Goal: Information Seeking & Learning: Learn about a topic

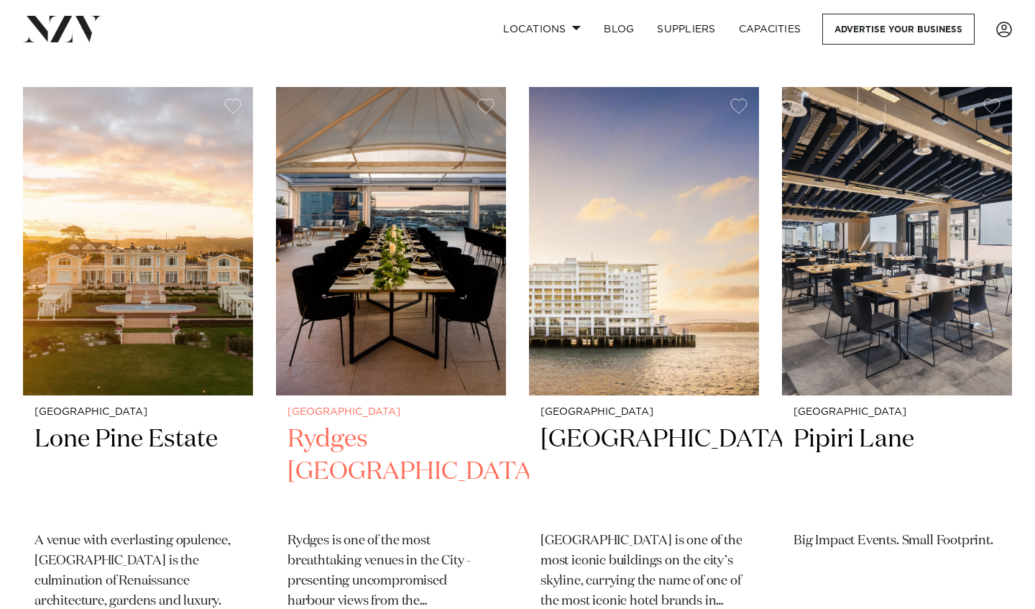
scroll to position [920, 0]
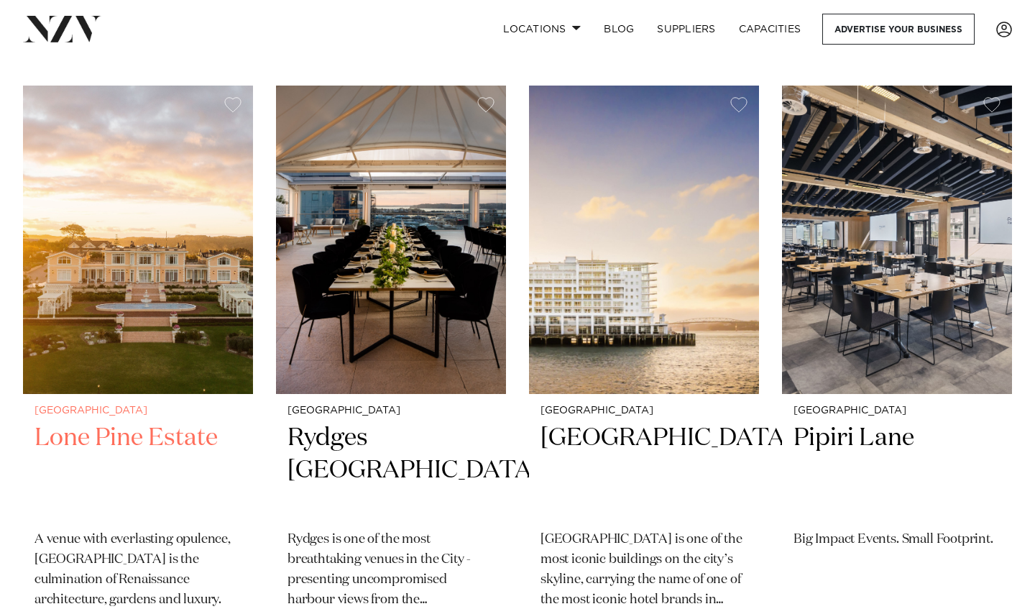
click at [158, 327] on img at bounding box center [138, 240] width 230 height 308
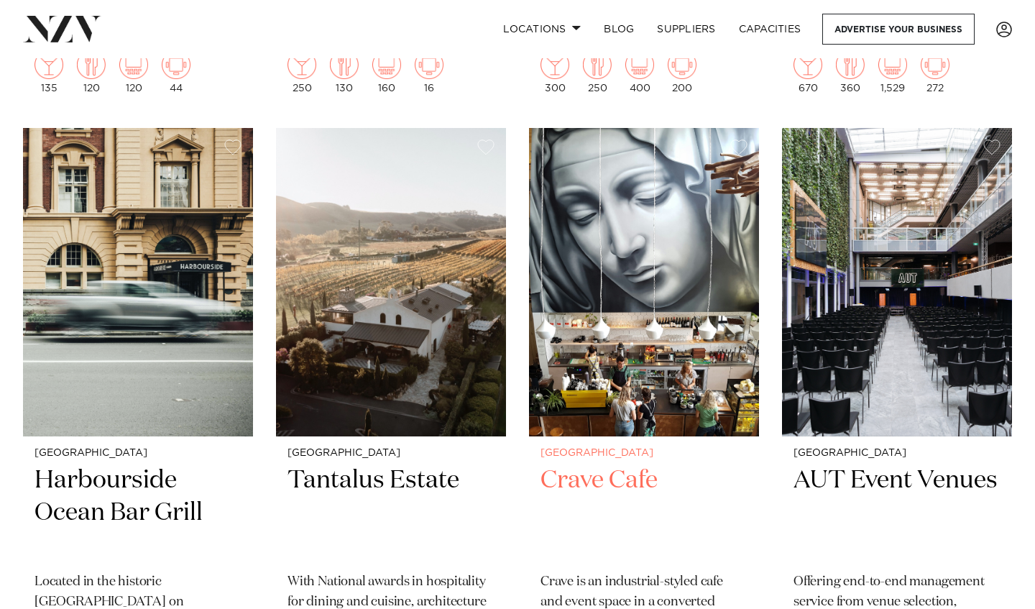
scroll to position [5856, 0]
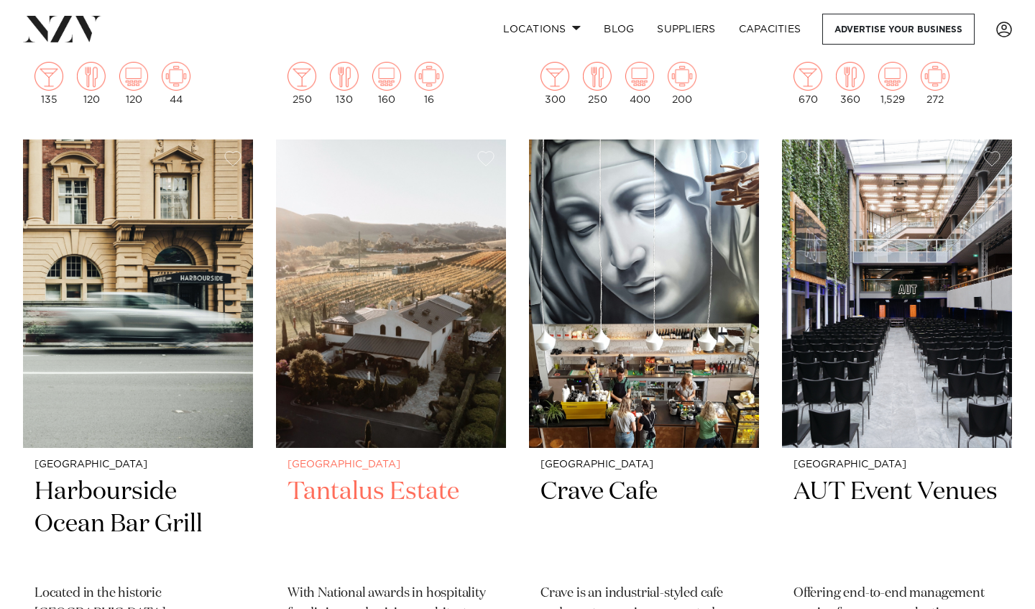
click at [387, 365] on img at bounding box center [391, 293] width 230 height 308
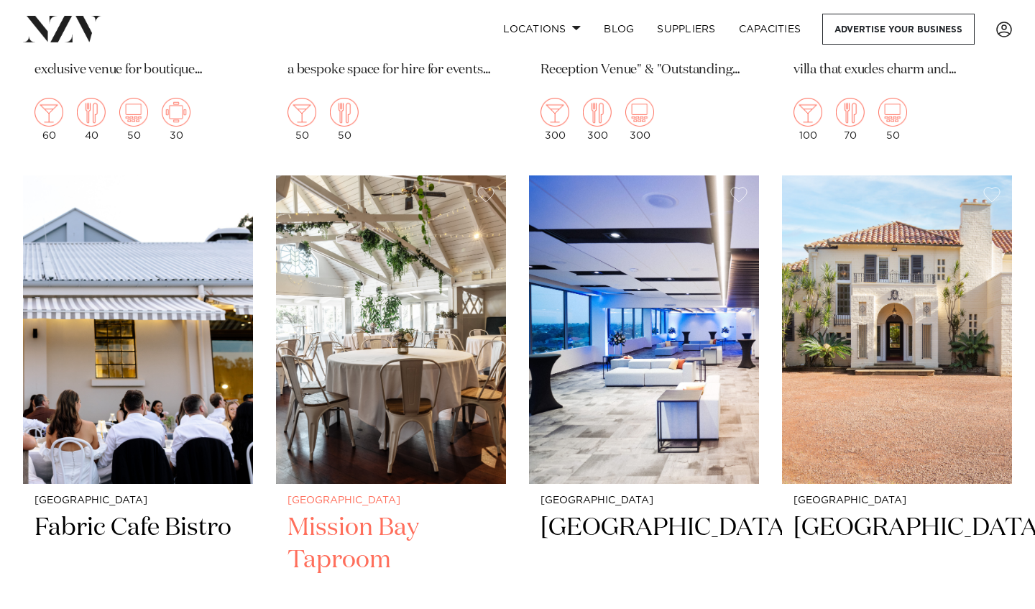
scroll to position [9544, 0]
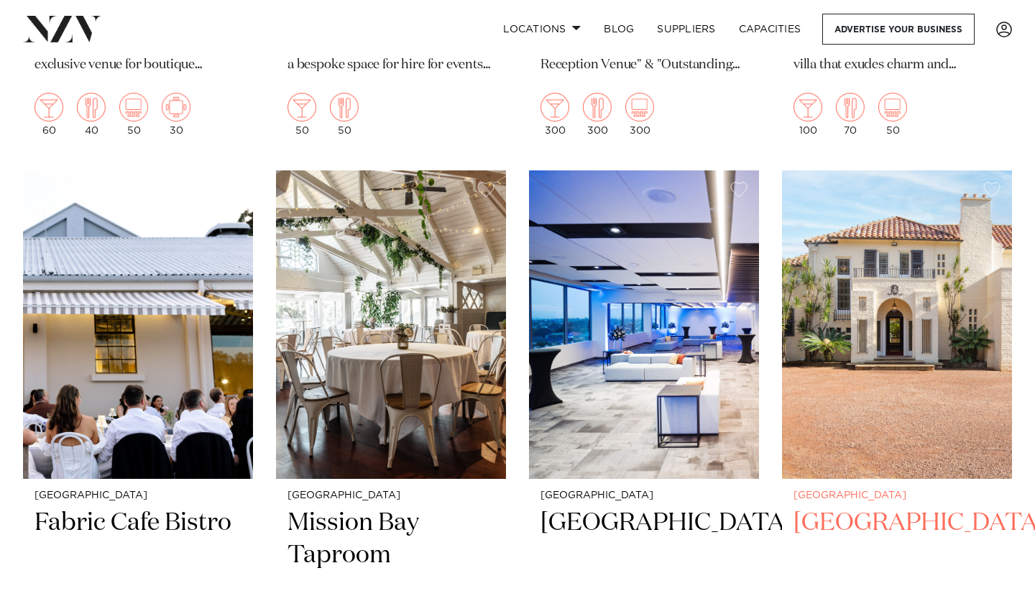
click at [913, 269] on img at bounding box center [897, 324] width 230 height 308
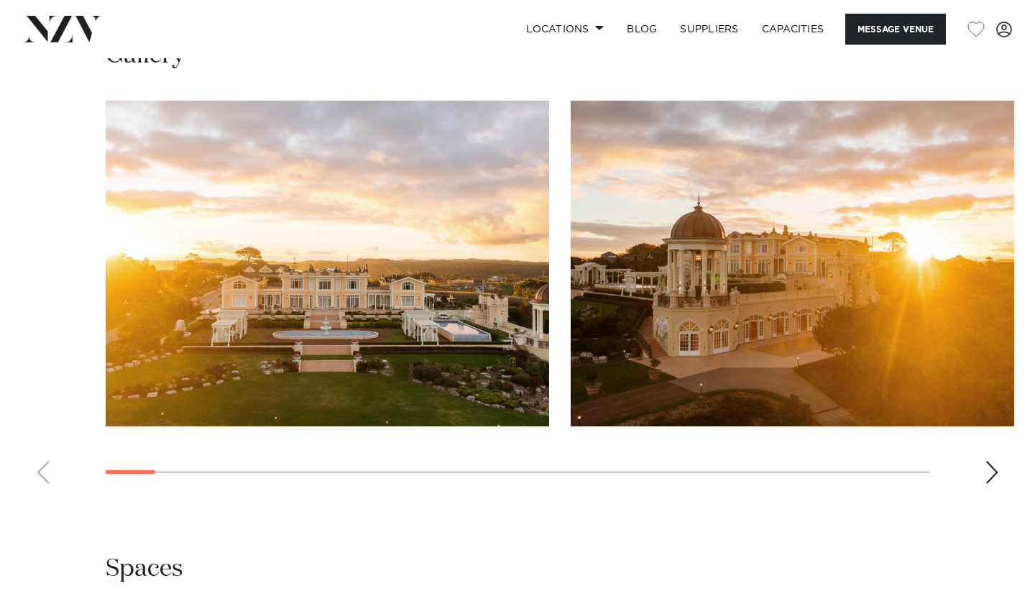
scroll to position [1372, 0]
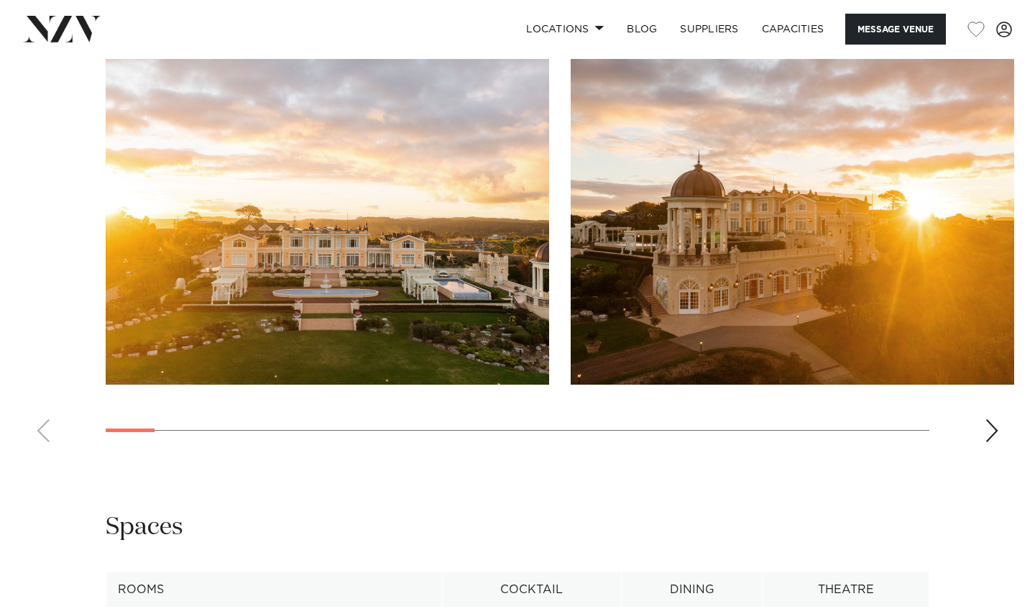
click at [995, 419] on div "Next slide" at bounding box center [991, 430] width 14 height 23
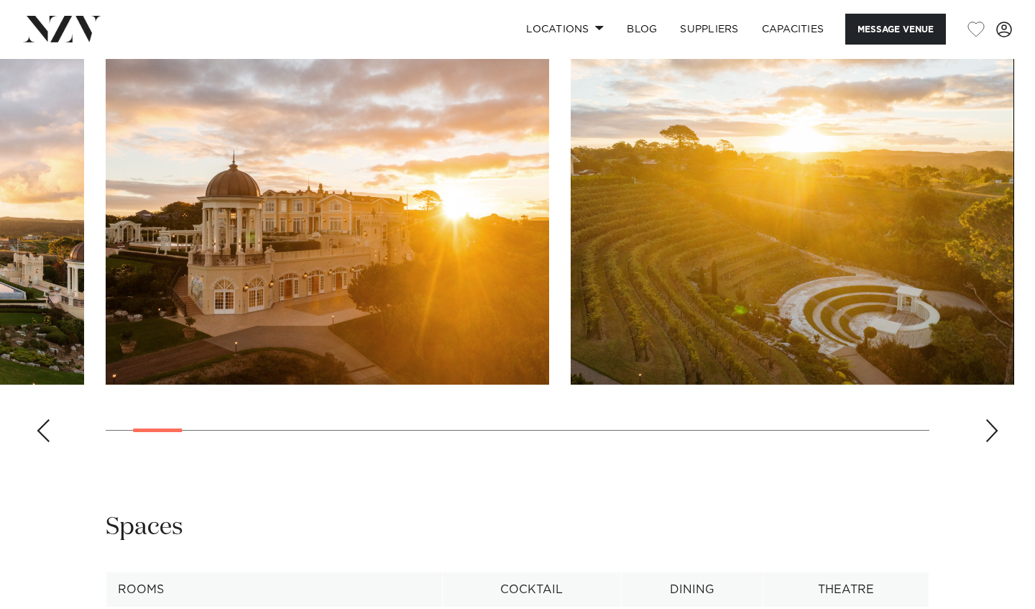
click at [995, 419] on div "Next slide" at bounding box center [991, 430] width 14 height 23
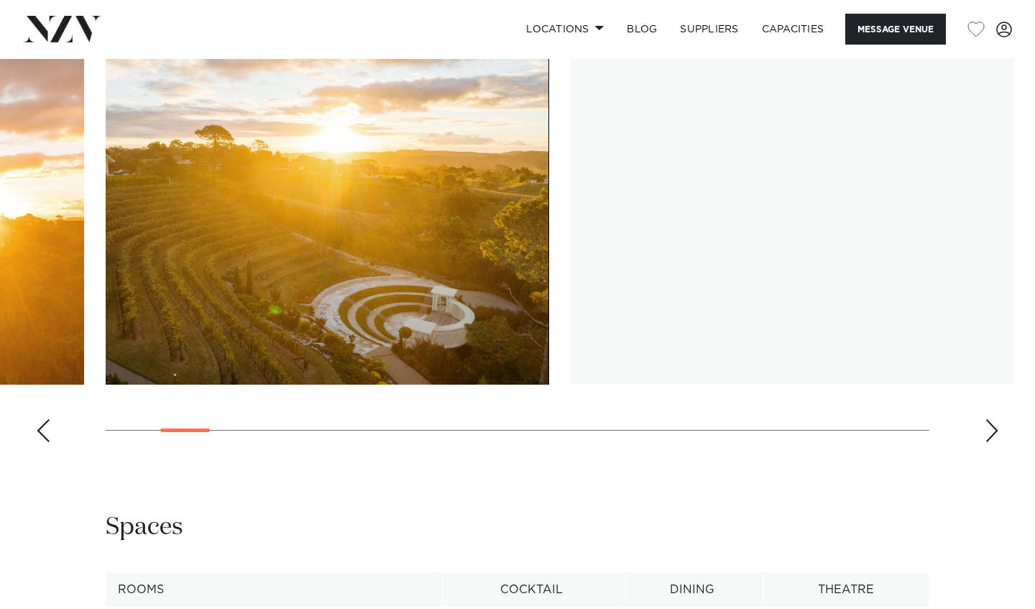
click at [995, 419] on div "Next slide" at bounding box center [991, 430] width 14 height 23
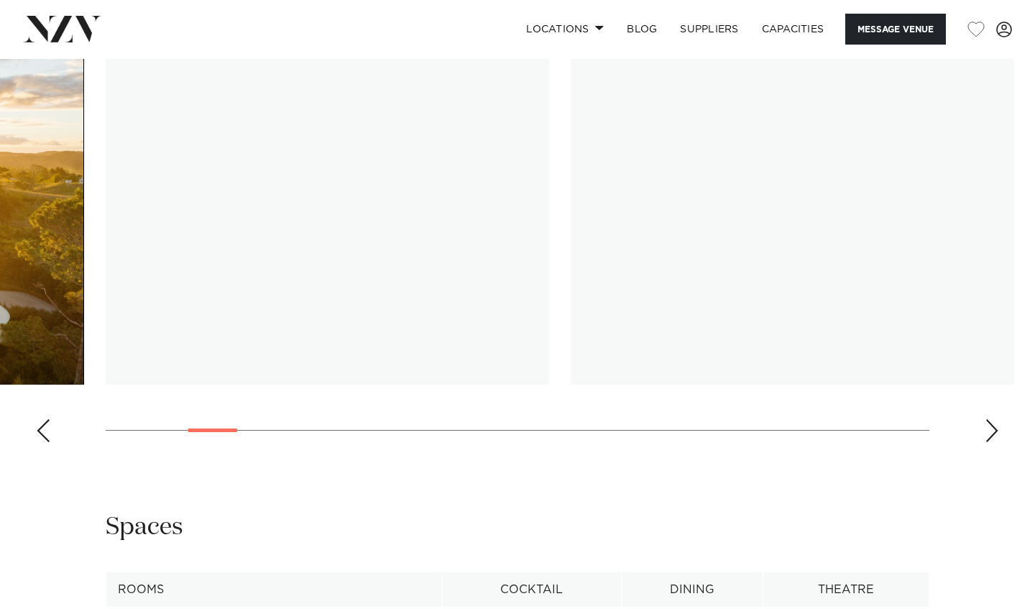
click at [995, 419] on div "Next slide" at bounding box center [991, 430] width 14 height 23
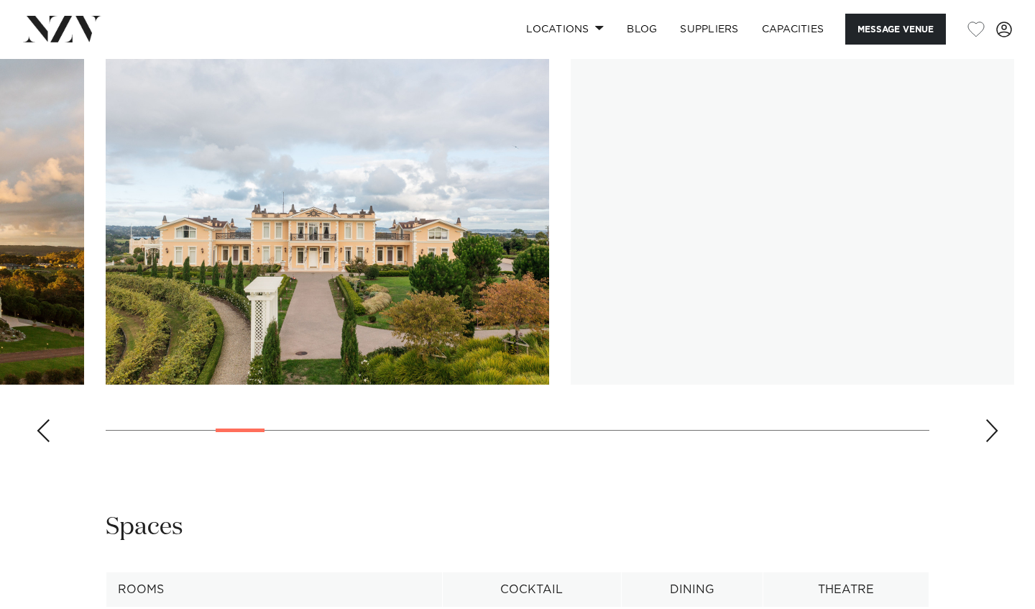
click at [995, 419] on div "Next slide" at bounding box center [991, 430] width 14 height 23
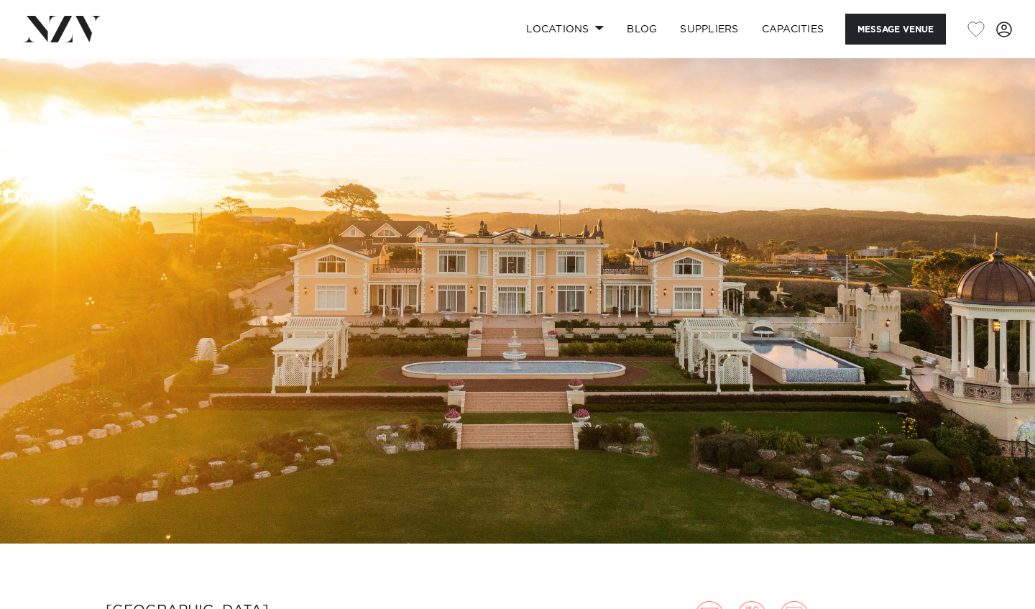
scroll to position [0, 0]
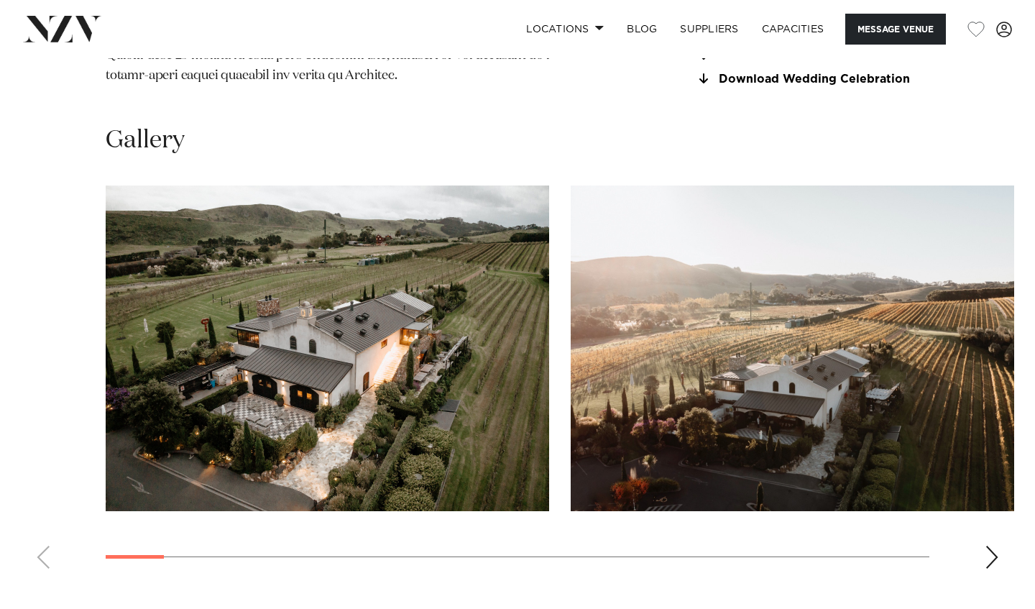
scroll to position [1322, 0]
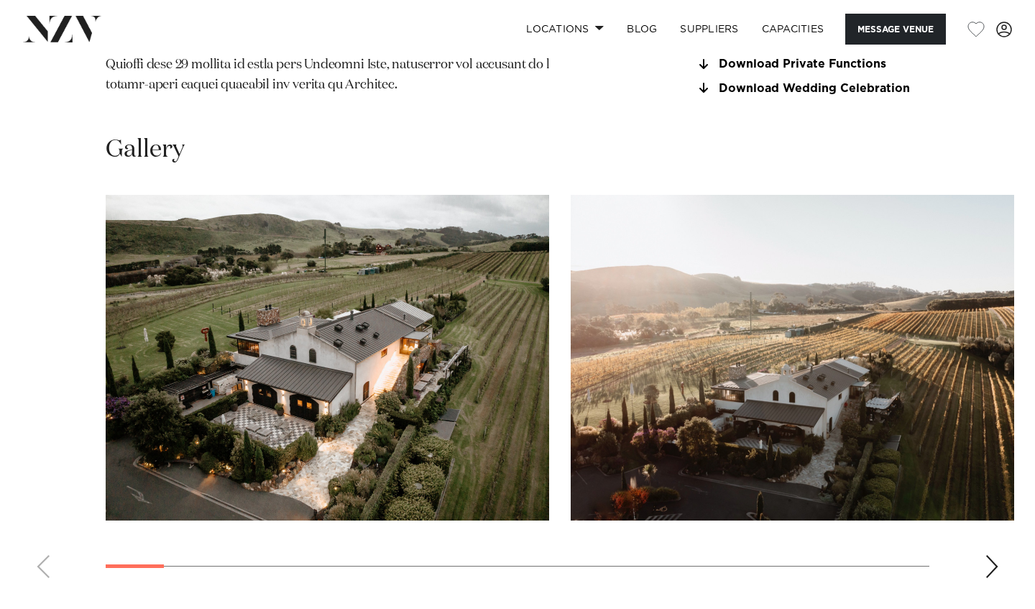
click at [986, 555] on div "Next slide" at bounding box center [991, 566] width 14 height 23
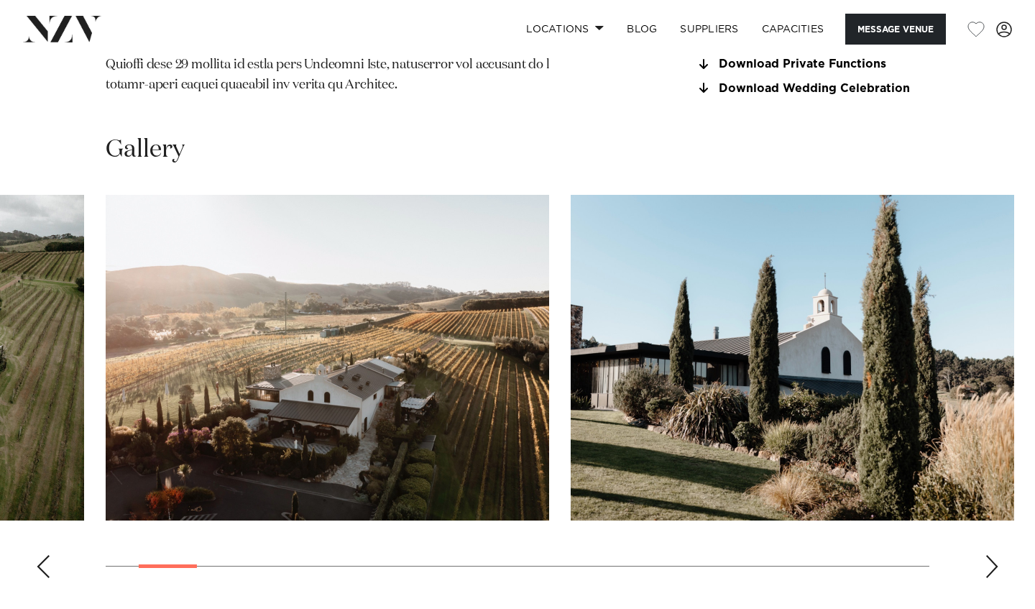
click at [986, 555] on div "Next slide" at bounding box center [991, 566] width 14 height 23
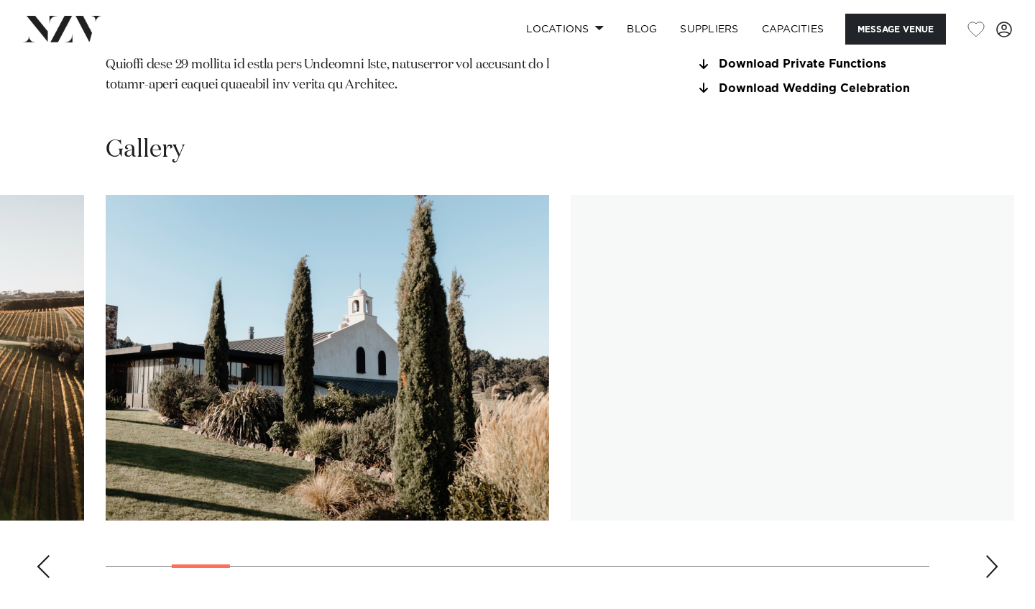
click at [994, 555] on div "Next slide" at bounding box center [991, 566] width 14 height 23
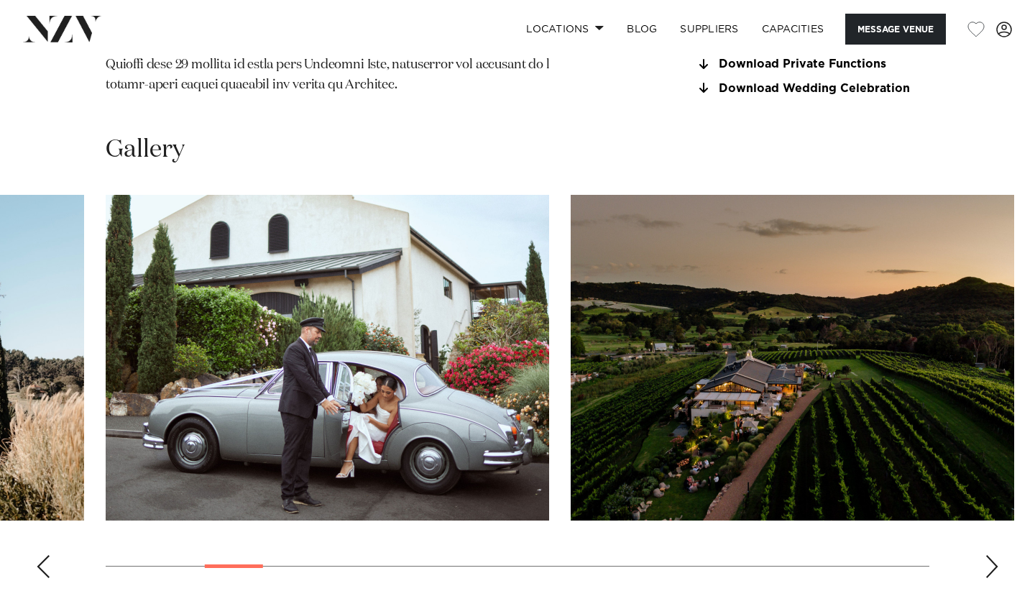
click at [994, 555] on div "Next slide" at bounding box center [991, 566] width 14 height 23
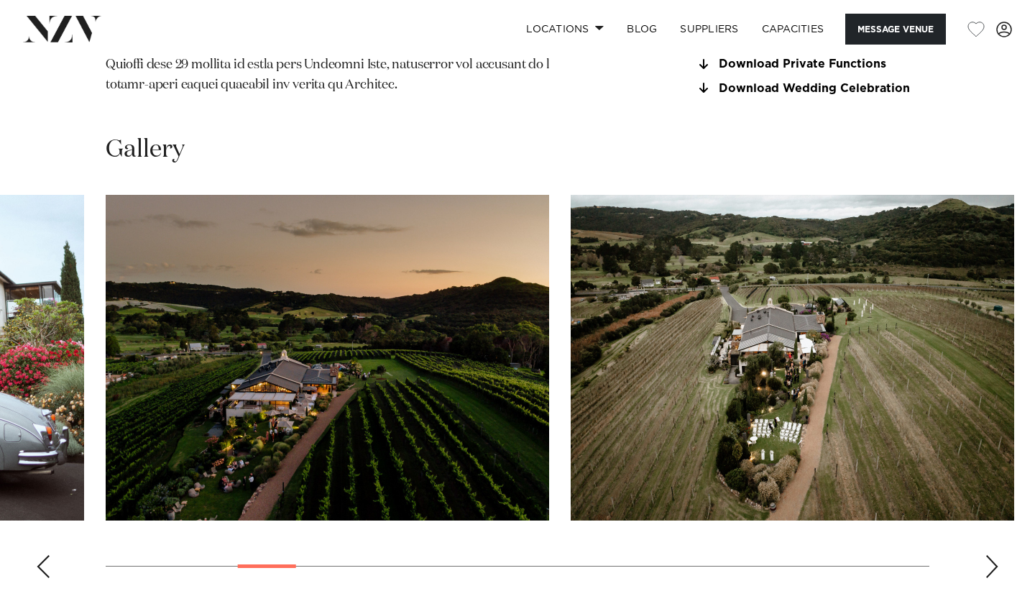
click at [994, 555] on div "Next slide" at bounding box center [991, 566] width 14 height 23
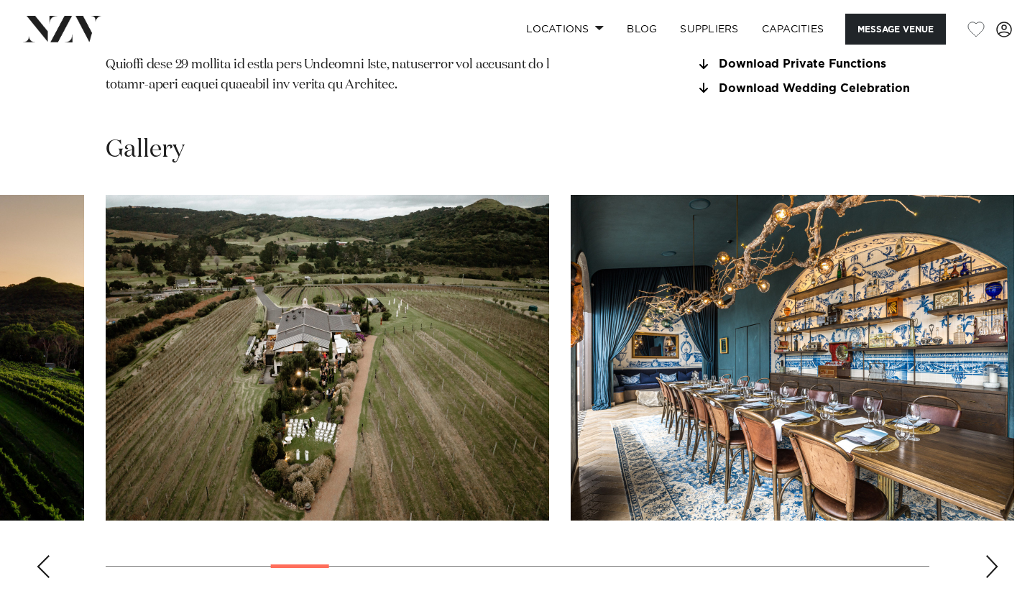
click at [994, 555] on div "Next slide" at bounding box center [991, 566] width 14 height 23
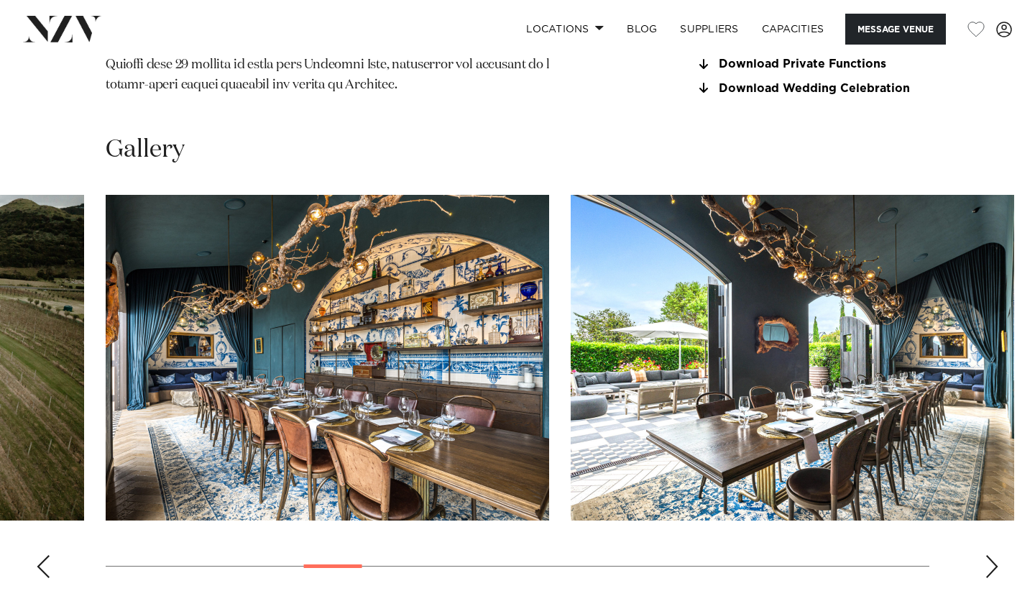
click at [994, 555] on div "Next slide" at bounding box center [991, 566] width 14 height 23
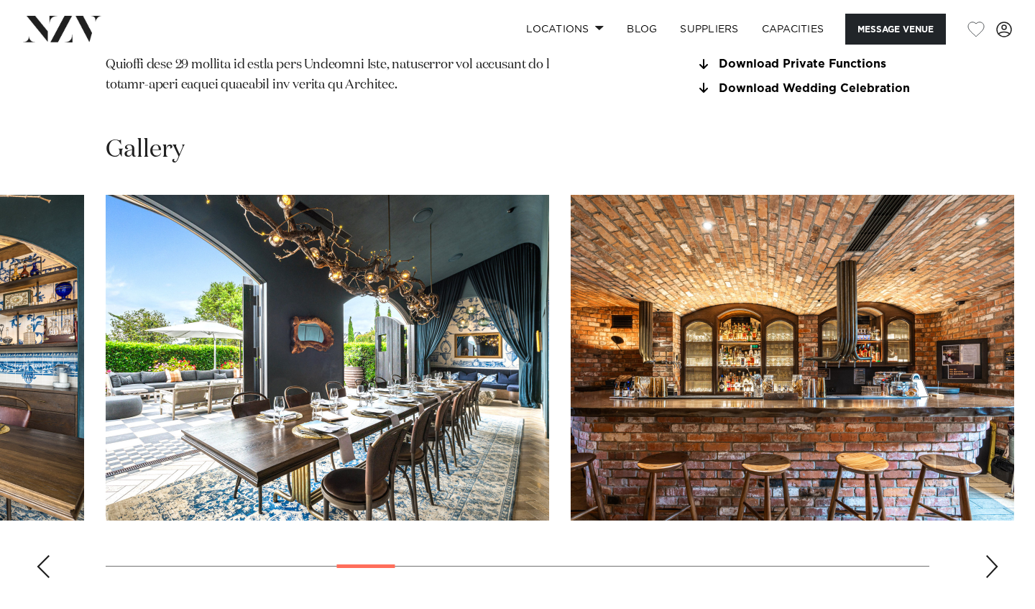
click at [994, 555] on div "Next slide" at bounding box center [991, 566] width 14 height 23
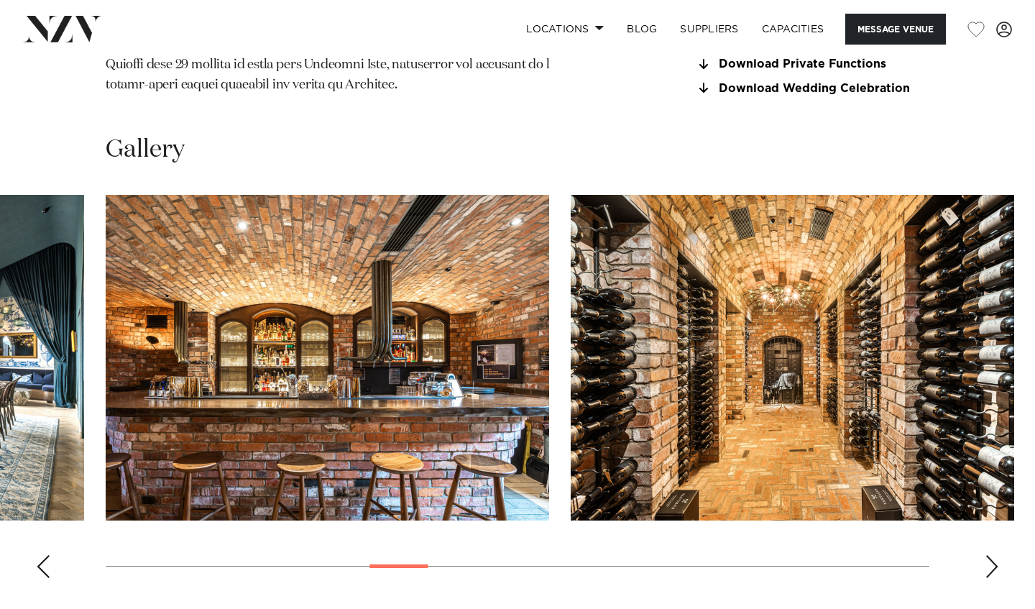
click at [994, 555] on div "Next slide" at bounding box center [991, 566] width 14 height 23
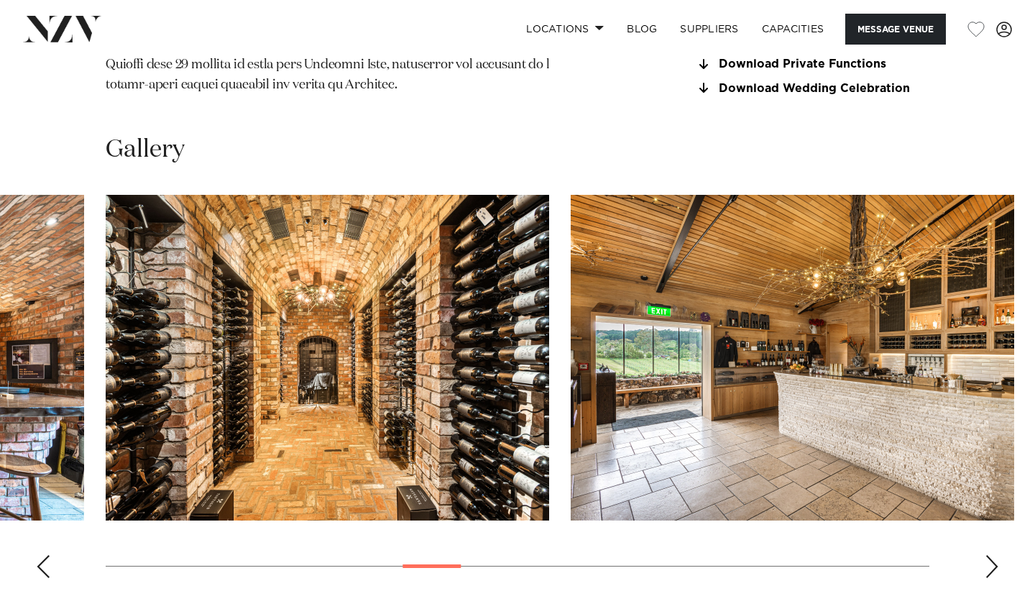
click at [994, 555] on div "Next slide" at bounding box center [991, 566] width 14 height 23
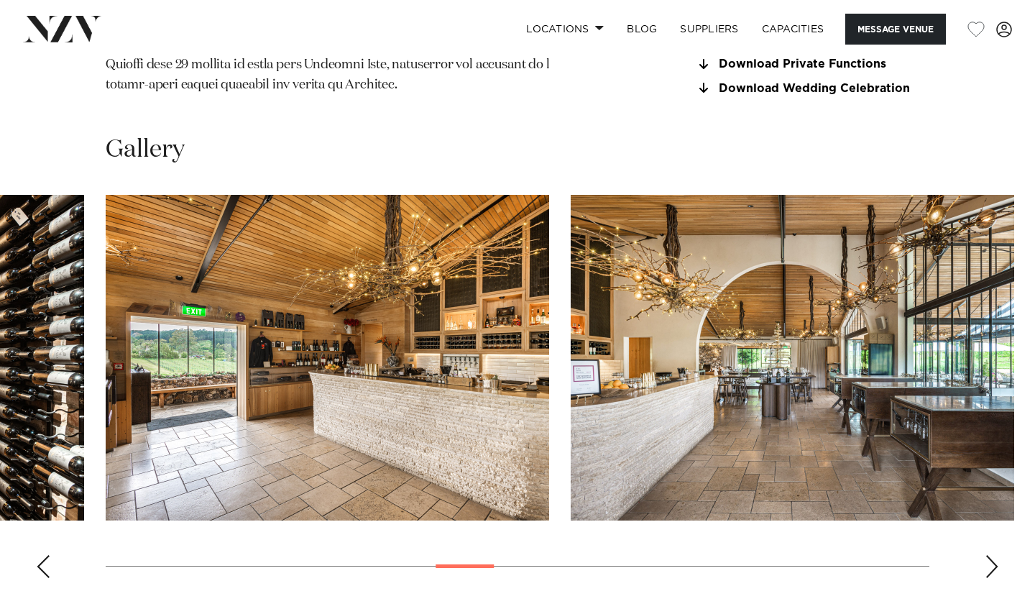
click at [994, 555] on div "Next slide" at bounding box center [991, 566] width 14 height 23
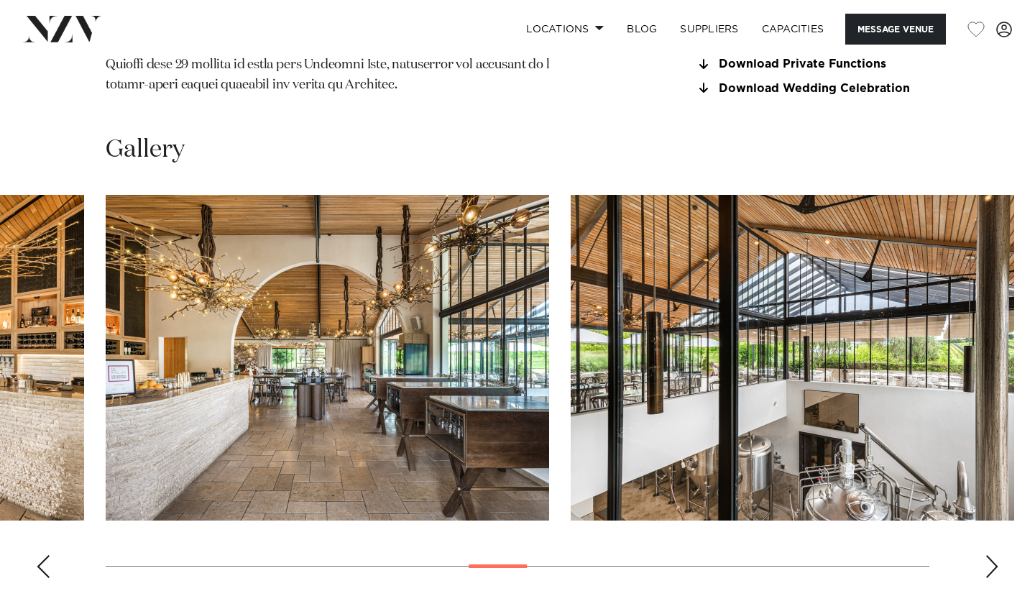
click at [994, 555] on div "Next slide" at bounding box center [991, 566] width 14 height 23
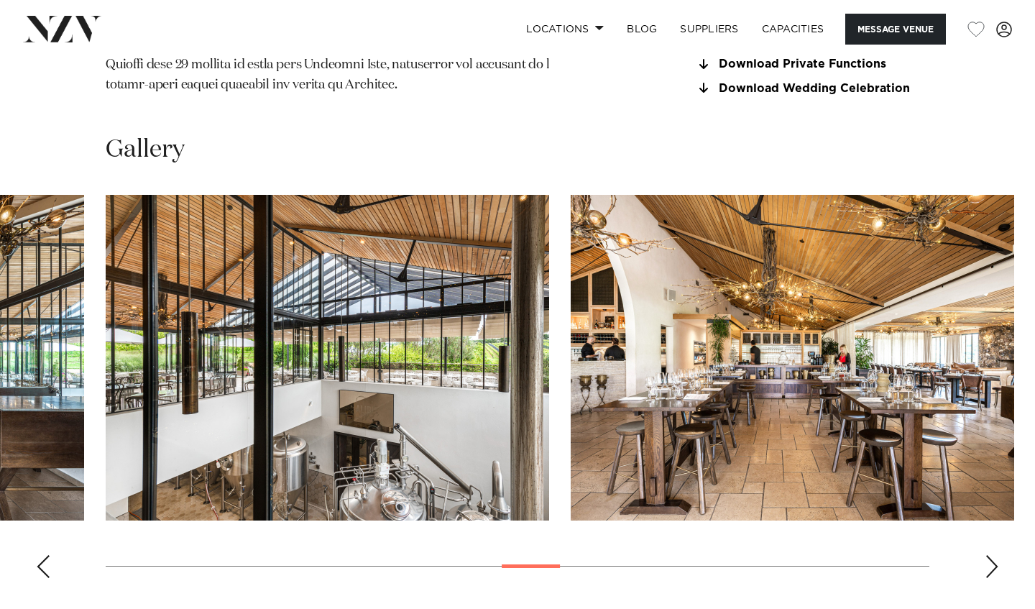
click at [994, 555] on div "Next slide" at bounding box center [991, 566] width 14 height 23
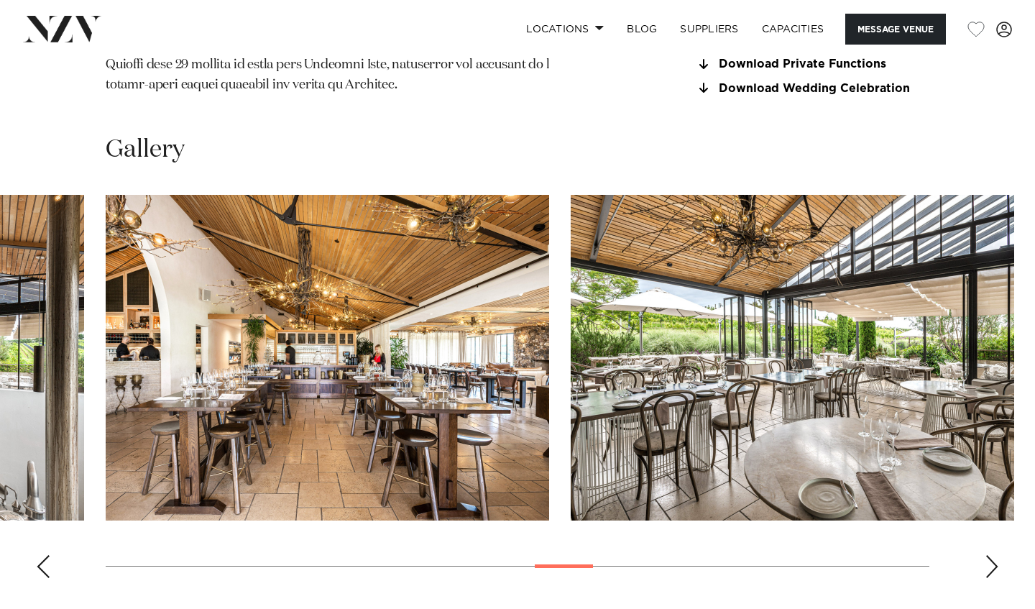
click at [994, 555] on div "Next slide" at bounding box center [991, 566] width 14 height 23
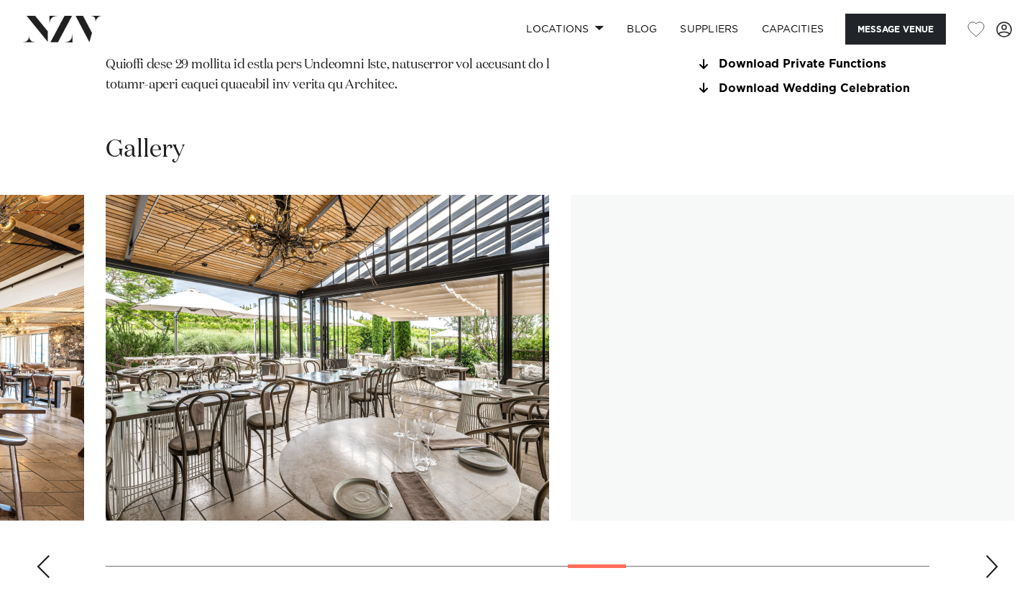
click at [994, 555] on div "Next slide" at bounding box center [991, 566] width 14 height 23
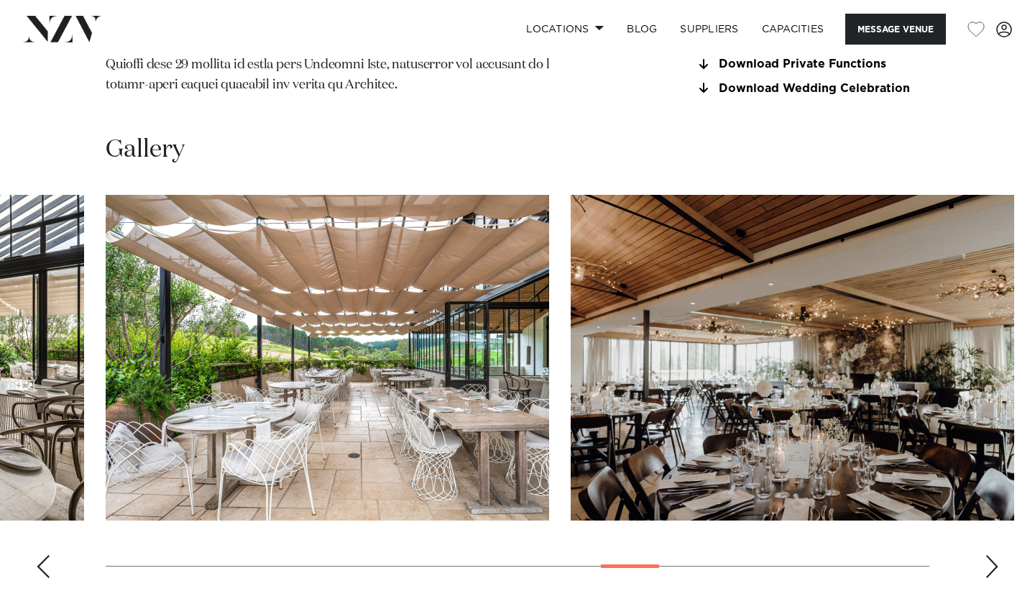
click at [994, 555] on div "Next slide" at bounding box center [991, 566] width 14 height 23
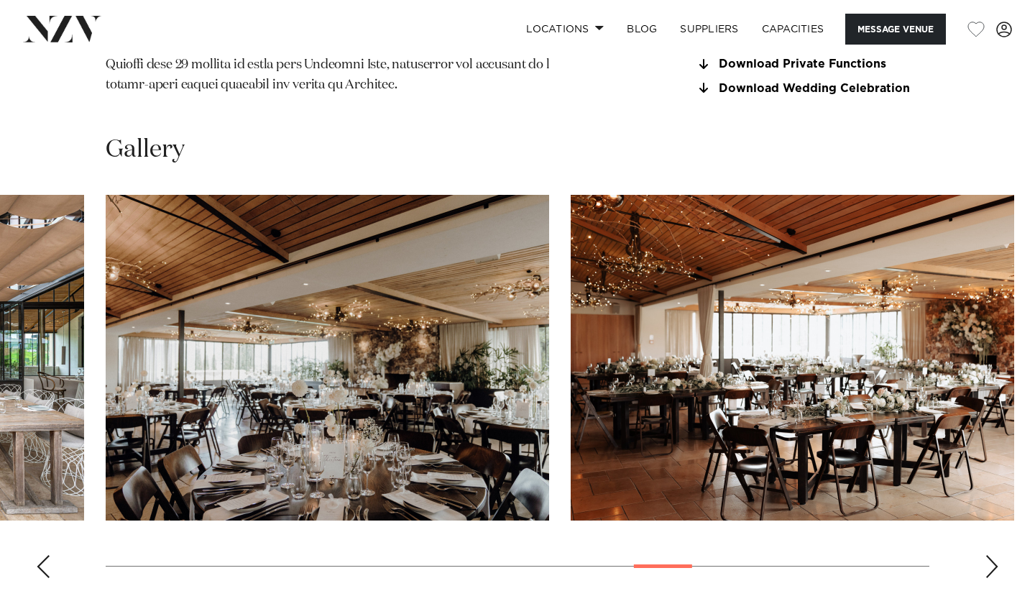
click at [994, 555] on div "Next slide" at bounding box center [991, 566] width 14 height 23
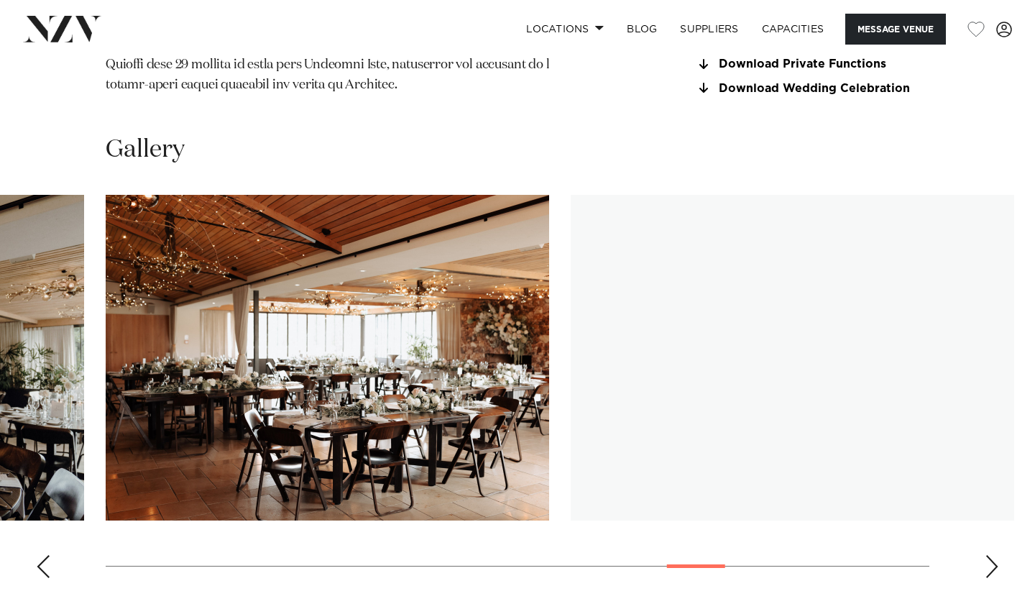
click at [994, 555] on div "Next slide" at bounding box center [991, 566] width 14 height 23
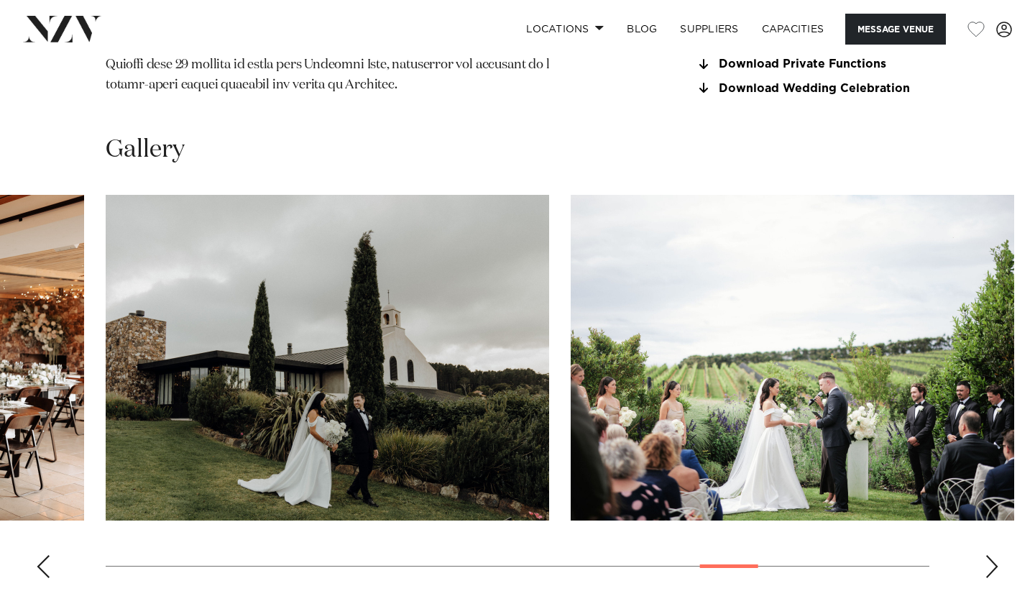
click at [994, 555] on div "Next slide" at bounding box center [991, 566] width 14 height 23
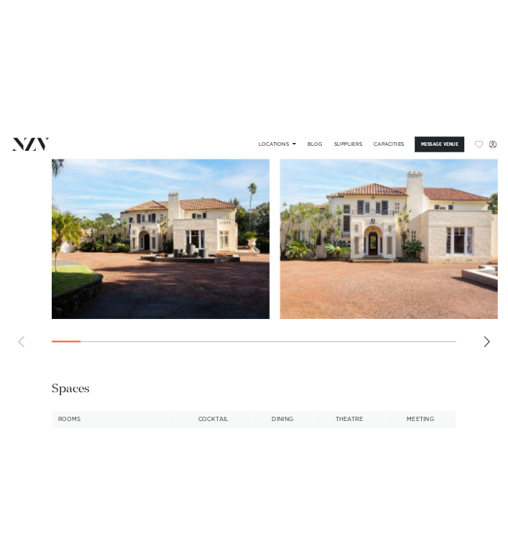
scroll to position [1398, 0]
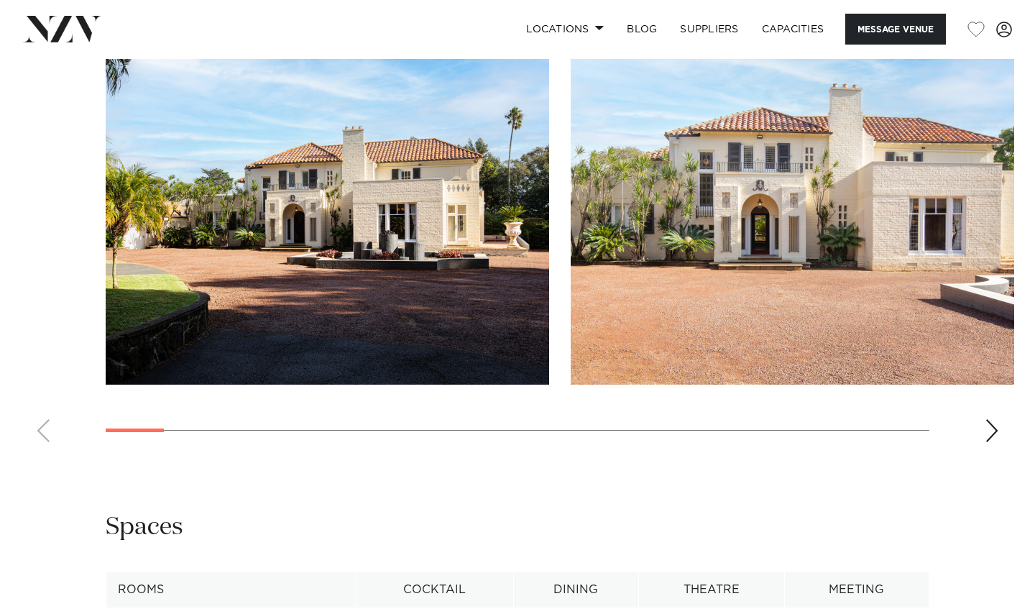
click at [987, 419] on div "Next slide" at bounding box center [991, 430] width 14 height 23
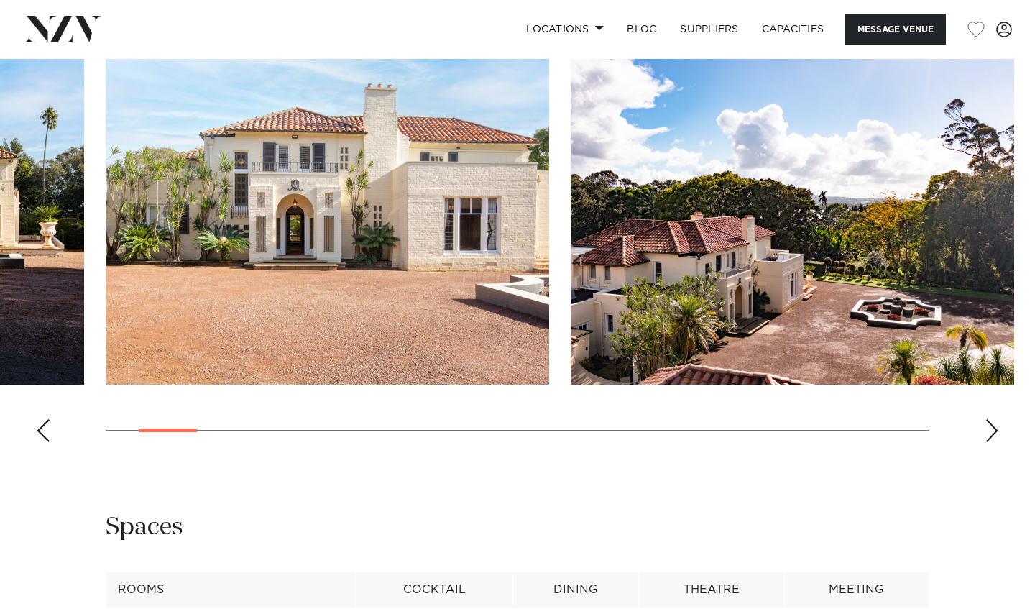
click at [987, 419] on div "Next slide" at bounding box center [991, 430] width 14 height 23
